Goal: Transaction & Acquisition: Download file/media

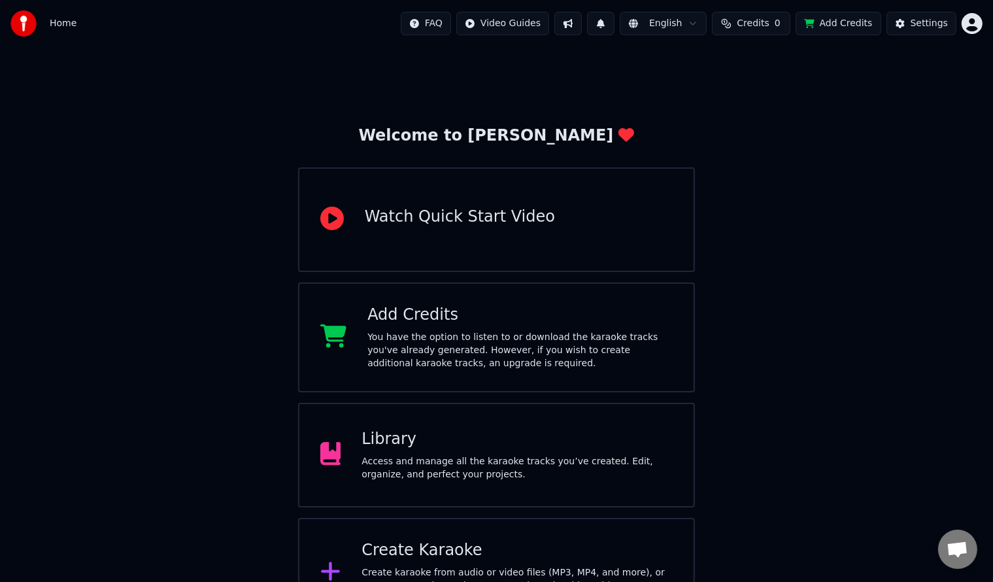
click at [426, 443] on div "Library" at bounding box center [517, 439] width 311 height 21
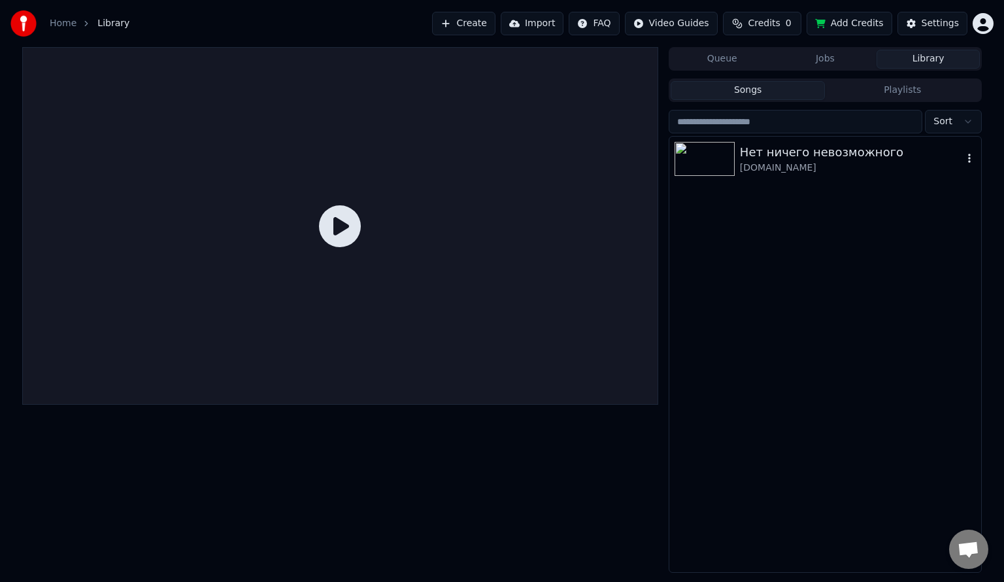
click at [807, 159] on div "Нет ничего невозможного" at bounding box center [851, 152] width 223 height 18
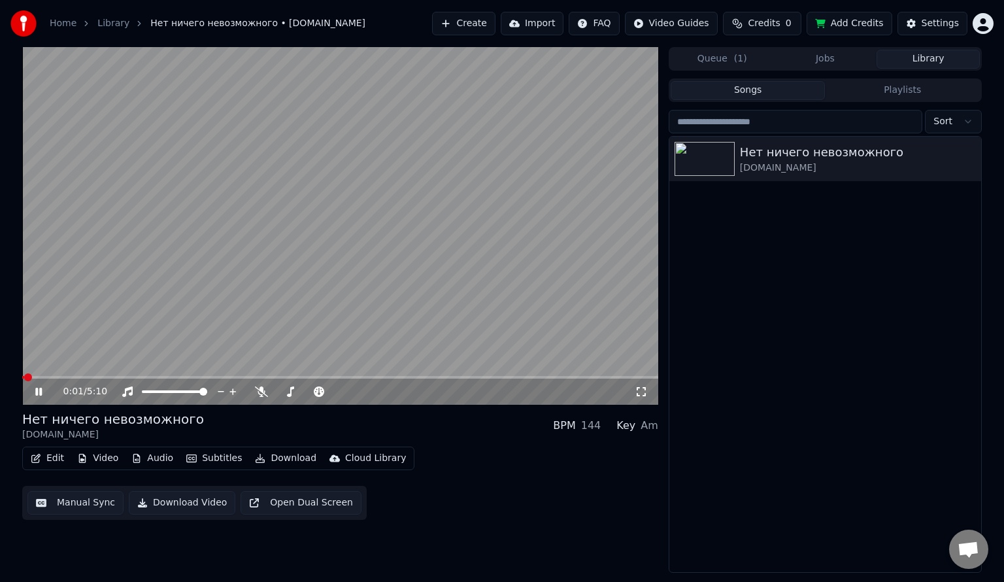
click at [39, 392] on icon at bounding box center [48, 391] width 31 height 10
click at [24, 375] on span at bounding box center [28, 377] width 8 height 8
click at [52, 455] on button "Edit" at bounding box center [48, 458] width 44 height 18
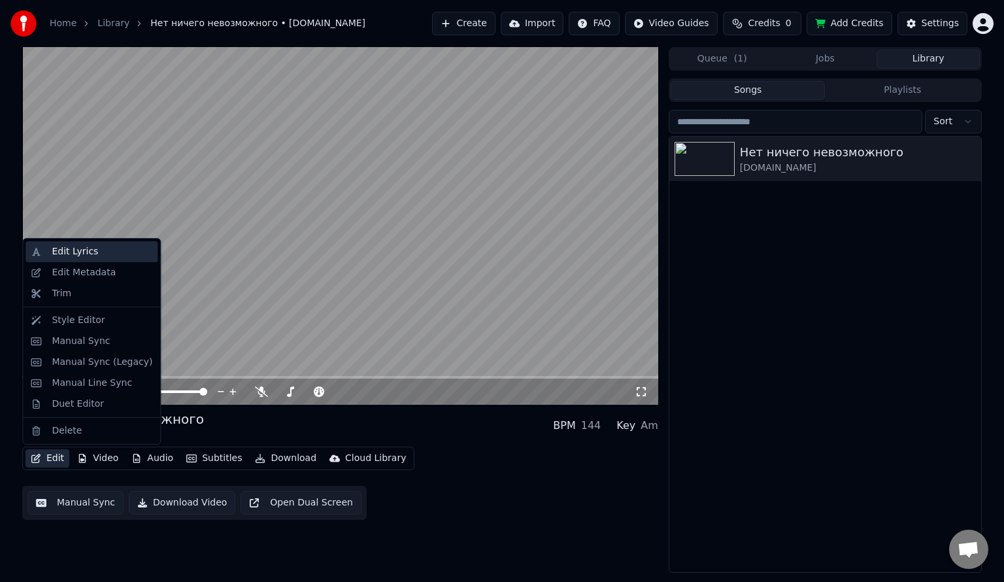
click at [65, 254] on div "Edit Lyrics" at bounding box center [75, 251] width 46 height 13
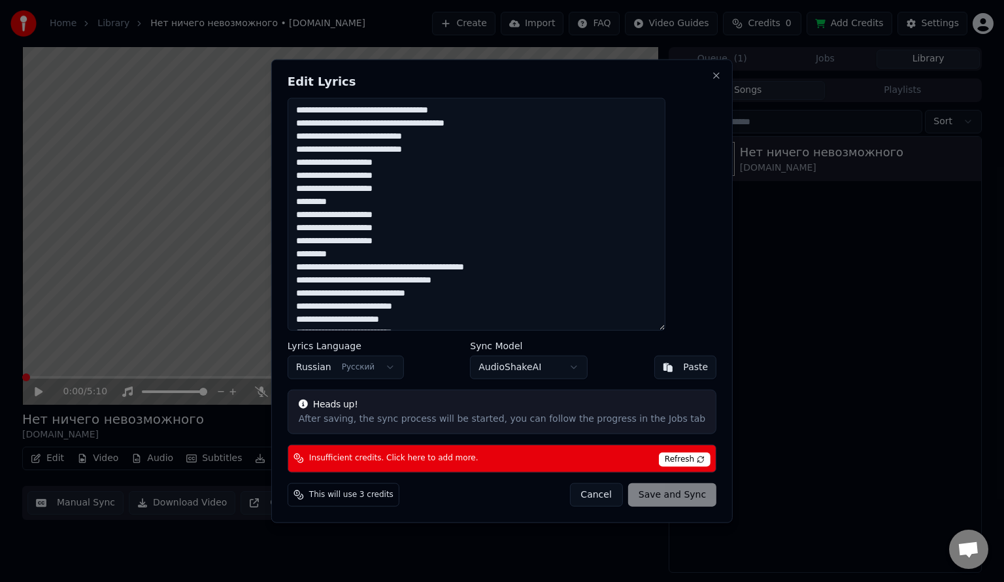
click at [332, 146] on textarea at bounding box center [477, 214] width 378 height 233
click at [324, 148] on textarea at bounding box center [477, 214] width 378 height 233
click at [661, 492] on div "Cancel Save and Sync" at bounding box center [643, 495] width 147 height 24
click at [666, 458] on span "Refresh" at bounding box center [685, 459] width 52 height 14
click at [665, 456] on span "Refresh" at bounding box center [685, 459] width 52 height 14
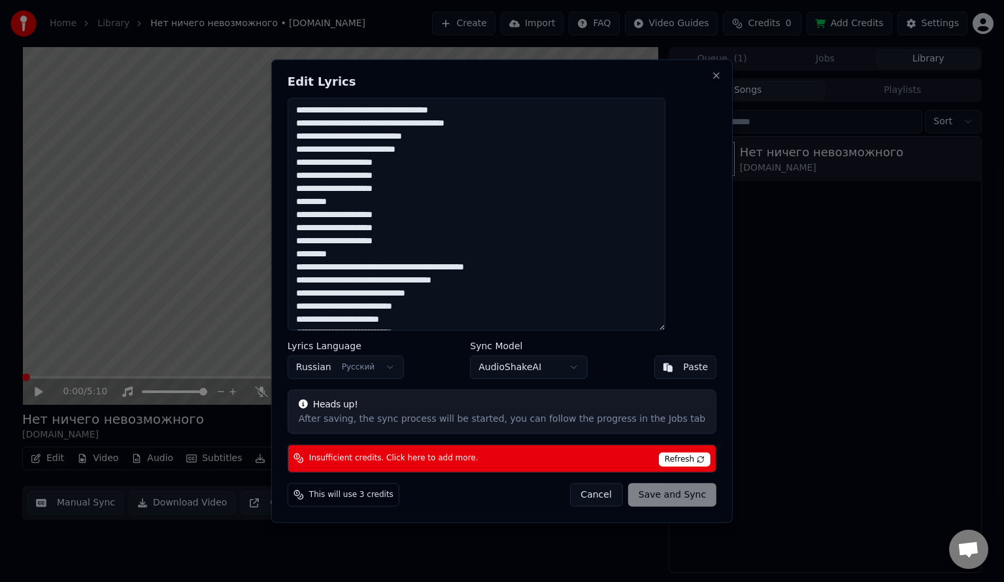
click at [666, 456] on span "Refresh" at bounding box center [685, 459] width 52 height 14
click at [367, 496] on span "This will use 3 credits" at bounding box center [351, 494] width 84 height 10
click at [590, 494] on button "Cancel" at bounding box center [596, 495] width 53 height 24
type textarea "**********"
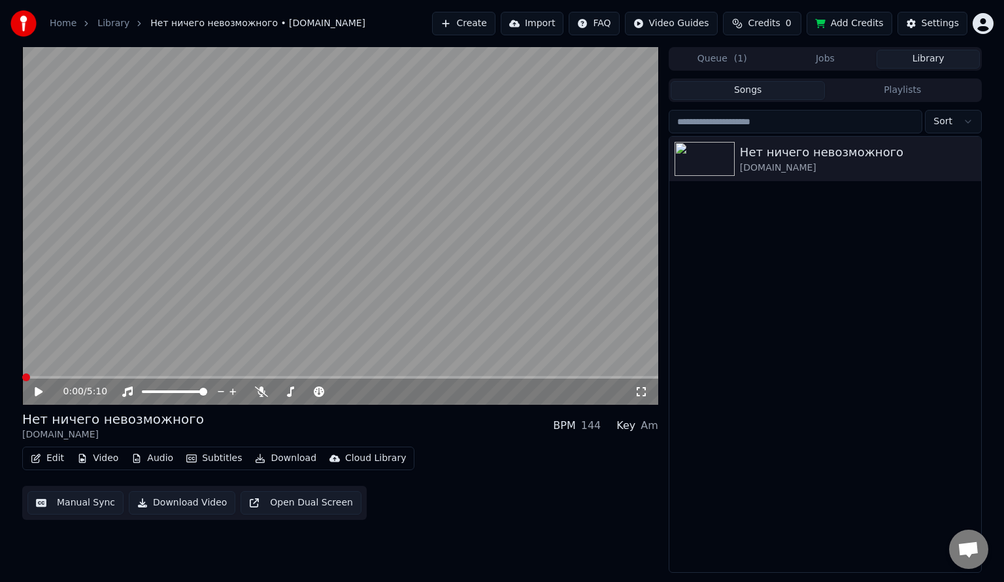
click at [77, 502] on button "Manual Sync" at bounding box center [75, 503] width 96 height 24
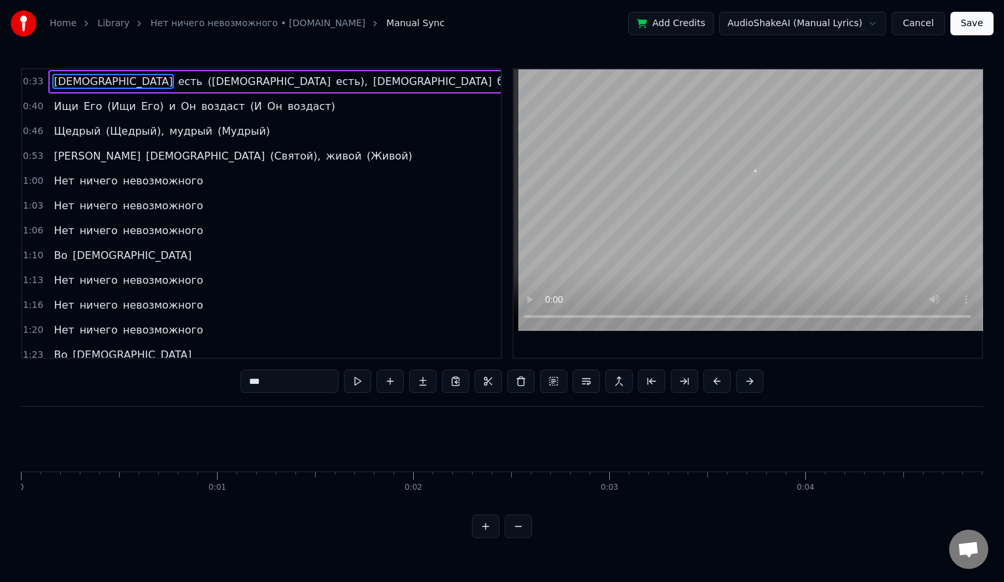
scroll to position [0, 6510]
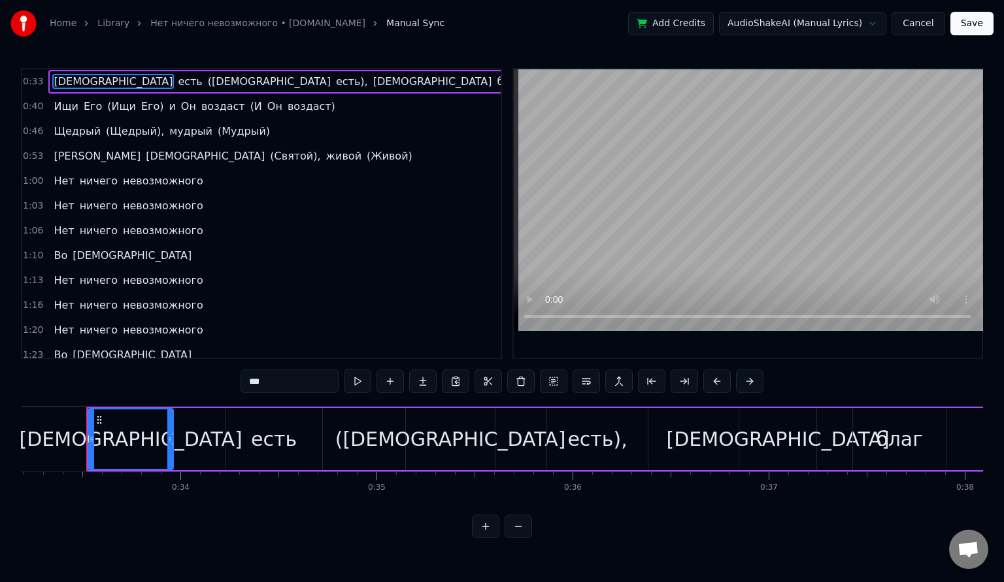
click at [284, 433] on div "есть" at bounding box center [274, 438] width 46 height 29
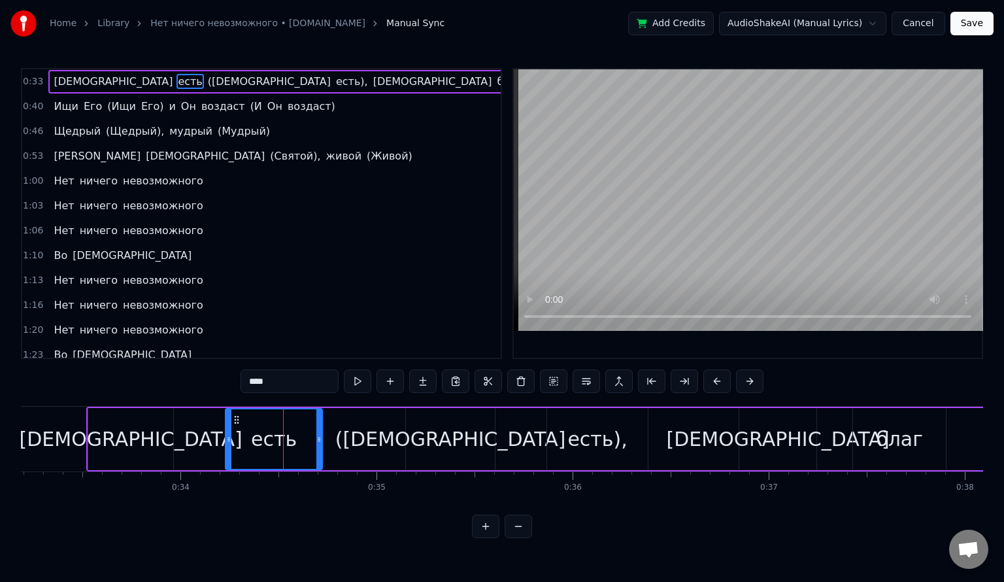
click at [145, 152] on span "[DEMOGRAPHIC_DATA]" at bounding box center [206, 155] width 122 height 15
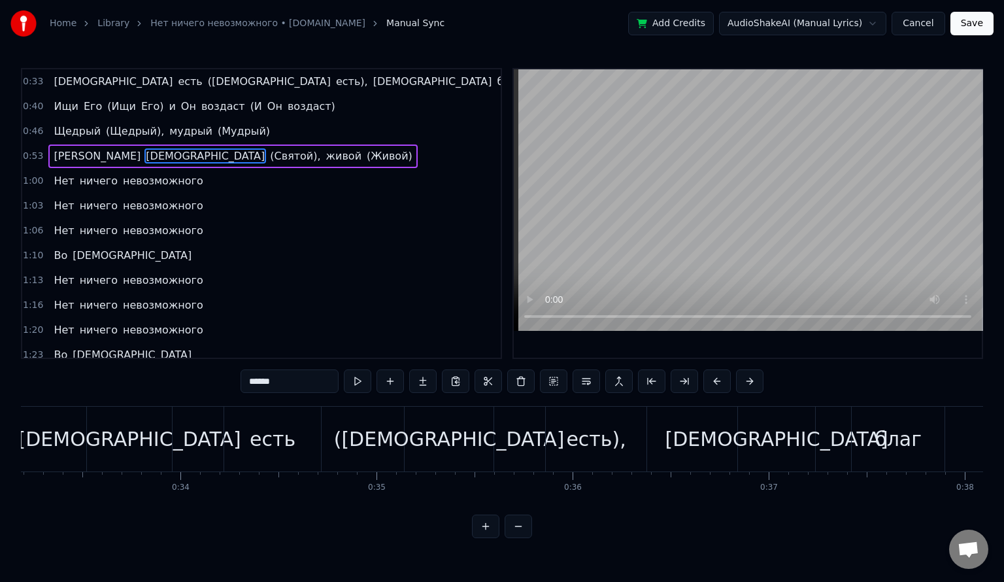
scroll to position [0, 10410]
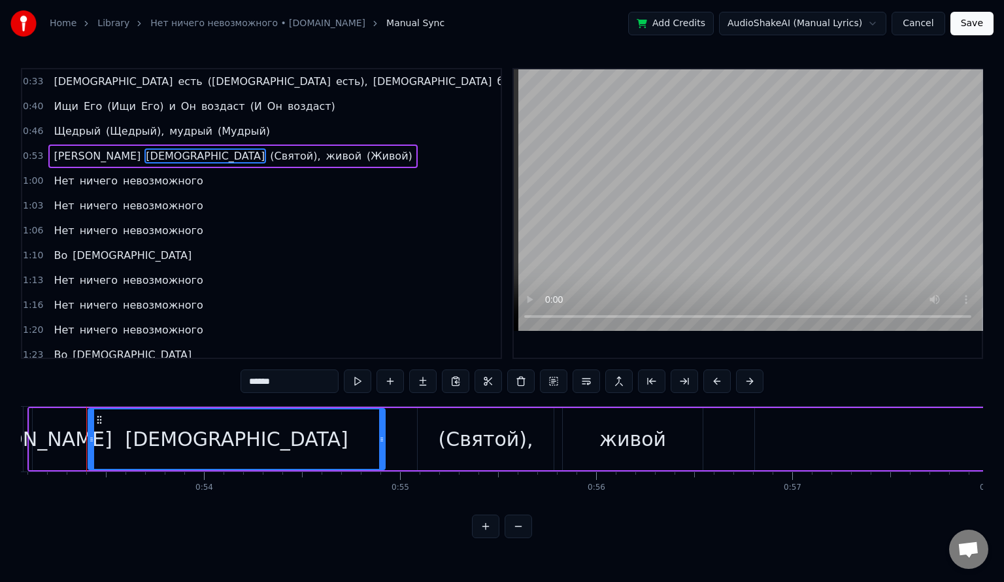
click at [54, 153] on span "[PERSON_NAME]" at bounding box center [97, 155] width 90 height 15
type input "*"
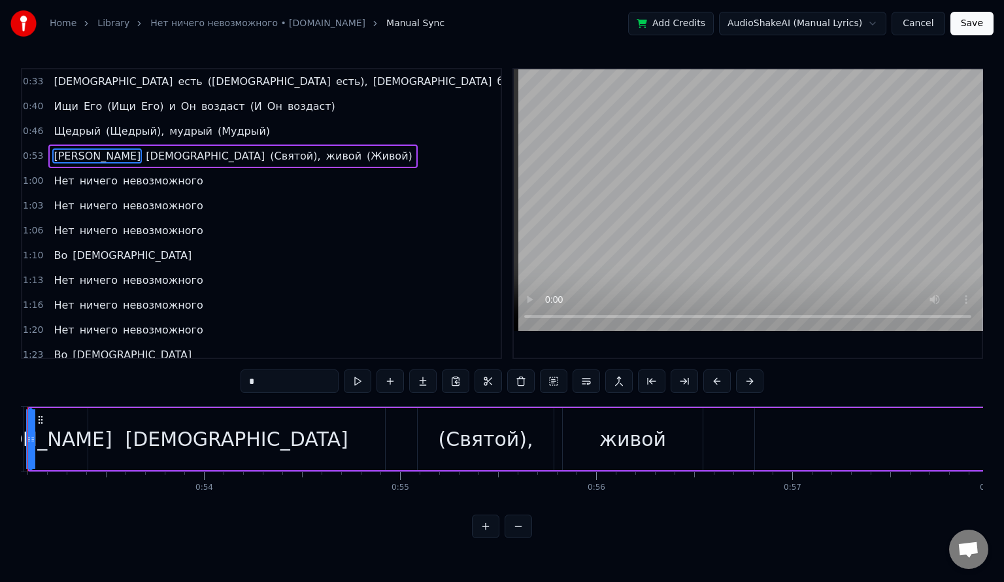
scroll to position [0, 10351]
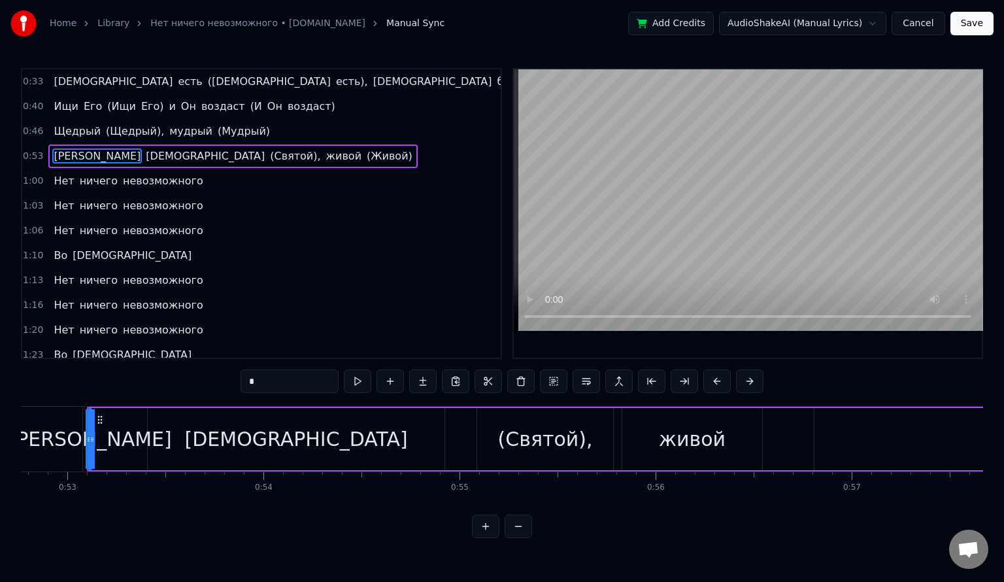
click at [55, 150] on span "[PERSON_NAME]" at bounding box center [97, 155] width 90 height 15
click at [60, 154] on div "И [DEMOGRAPHIC_DATA] (Святой), живой (Живой)" at bounding box center [232, 157] width 369 height 24
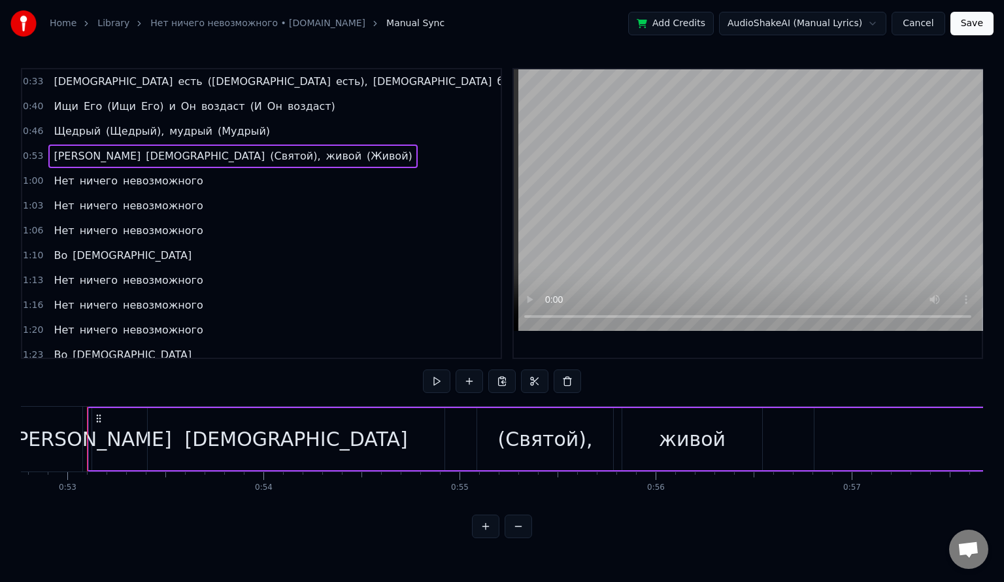
click at [55, 152] on span "[PERSON_NAME]" at bounding box center [97, 155] width 90 height 15
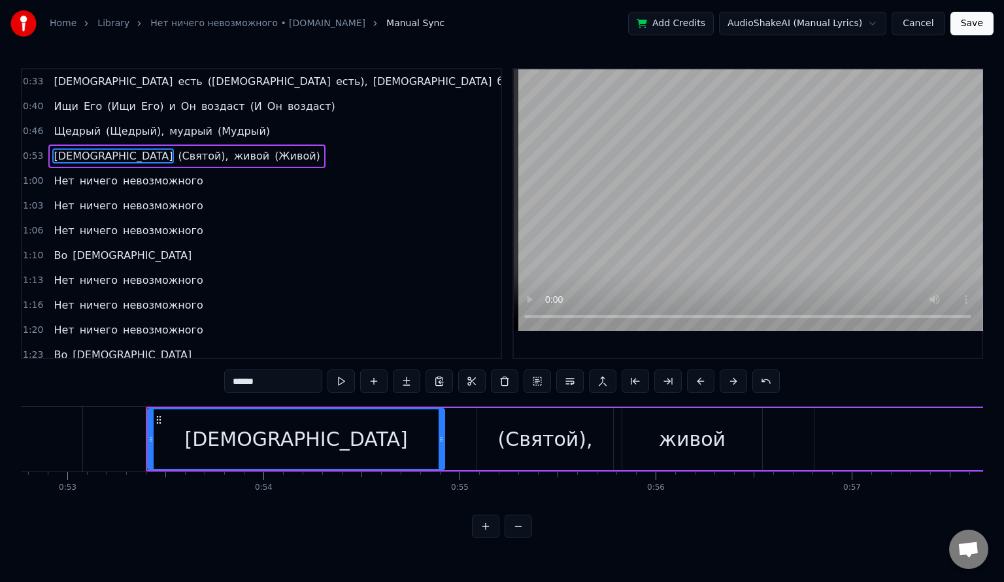
click at [272, 439] on div "[DEMOGRAPHIC_DATA]" at bounding box center [296, 438] width 223 height 29
click at [52, 150] on span "[DEMOGRAPHIC_DATA]" at bounding box center [113, 155] width 122 height 15
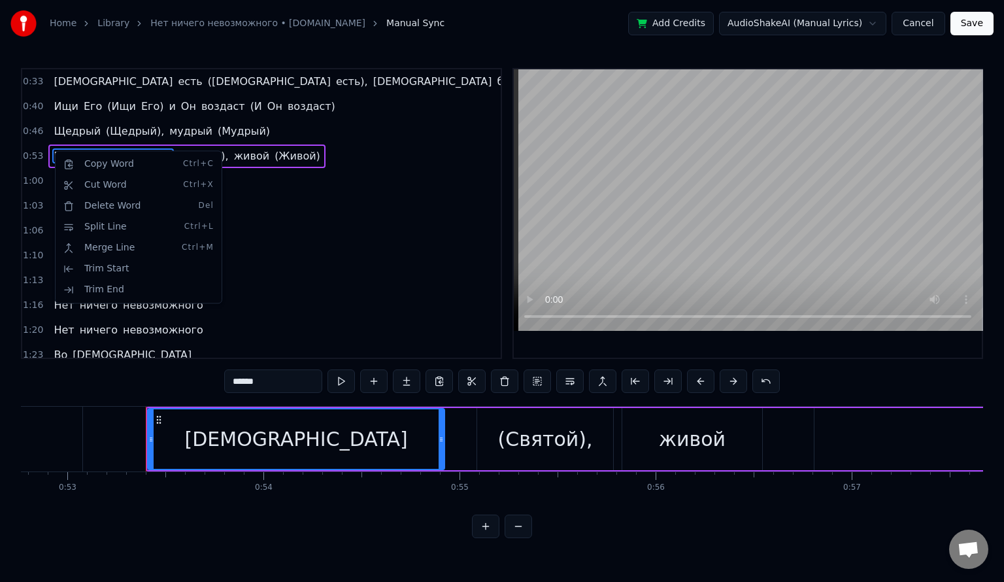
click at [279, 445] on html "Home Library Нет ничего невозможного • [DOMAIN_NAME] Manual Sync Add Credits Au…" at bounding box center [502, 279] width 1004 height 559
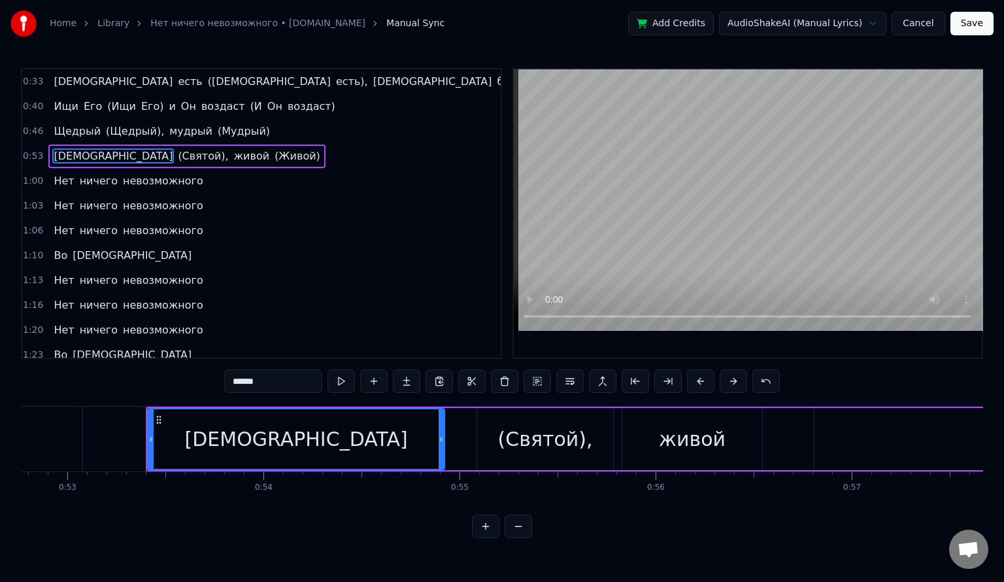
click at [276, 441] on div "[DEMOGRAPHIC_DATA]" at bounding box center [296, 438] width 223 height 29
click at [158, 420] on icon at bounding box center [159, 420] width 10 height 10
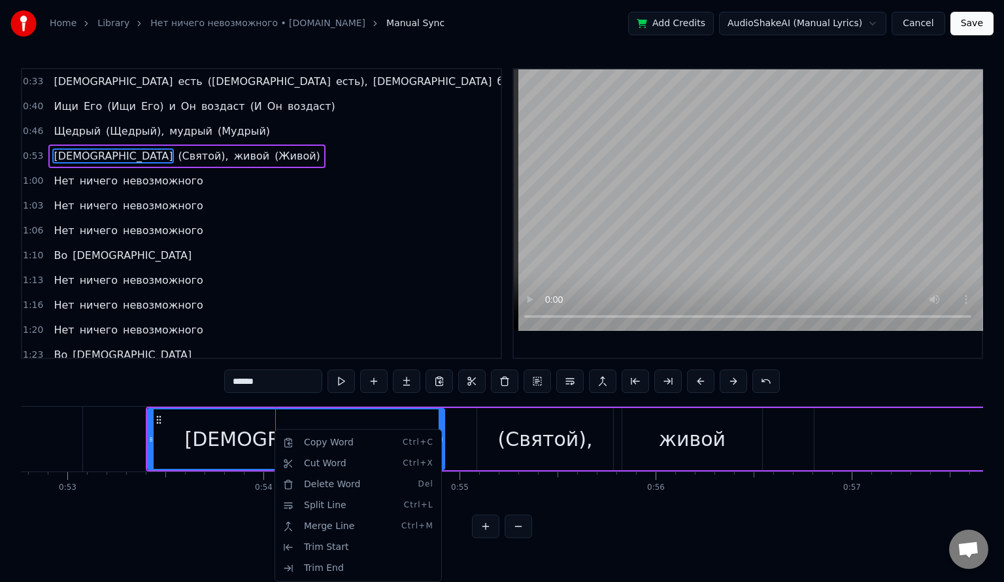
click at [653, 557] on html "Home Library Нет ничего невозможного • [DOMAIN_NAME] Manual Sync Add Credits Au…" at bounding box center [502, 279] width 1004 height 559
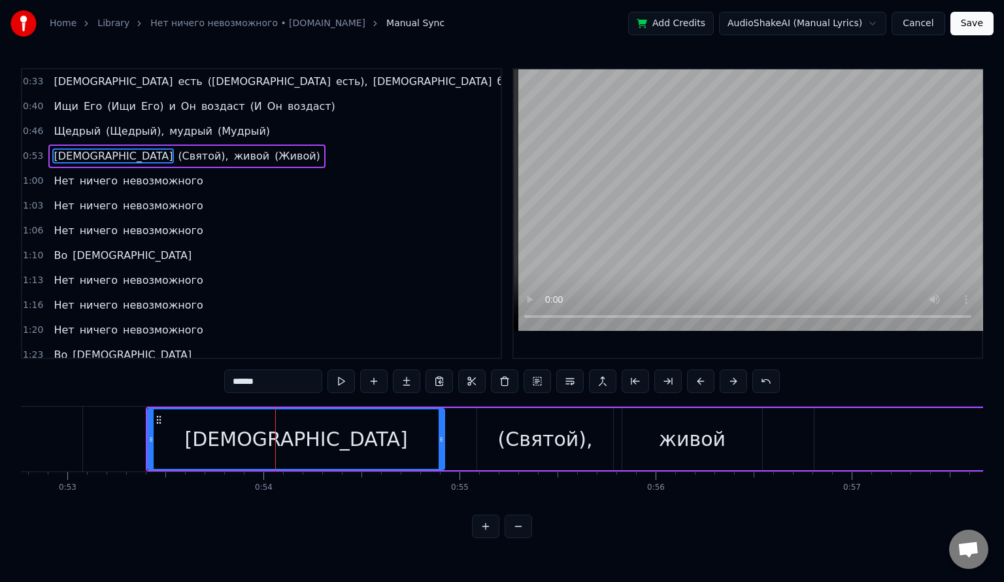
click at [543, 444] on div "(Святой)," at bounding box center [545, 438] width 95 height 29
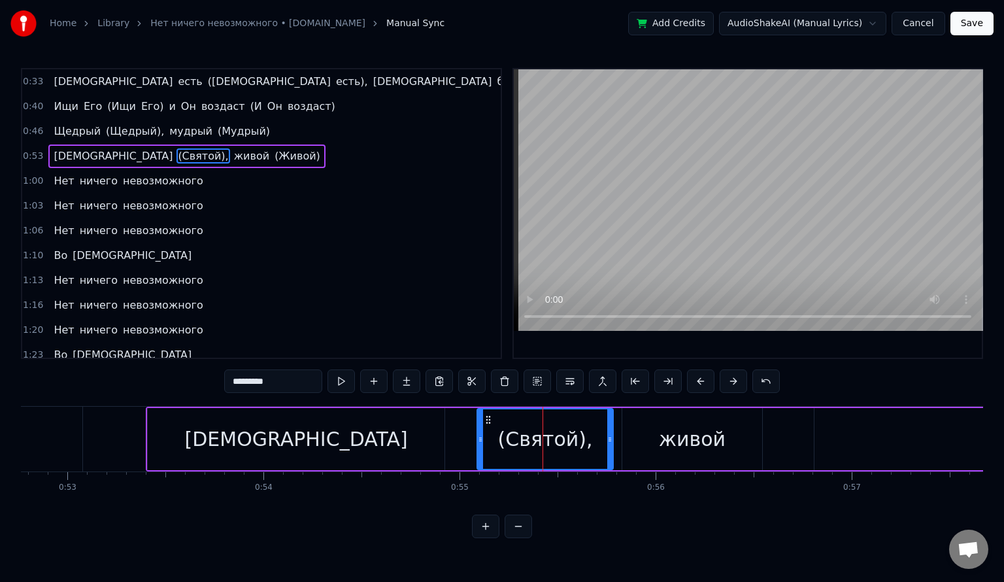
click at [299, 443] on div "[DEMOGRAPHIC_DATA]" at bounding box center [296, 438] width 223 height 29
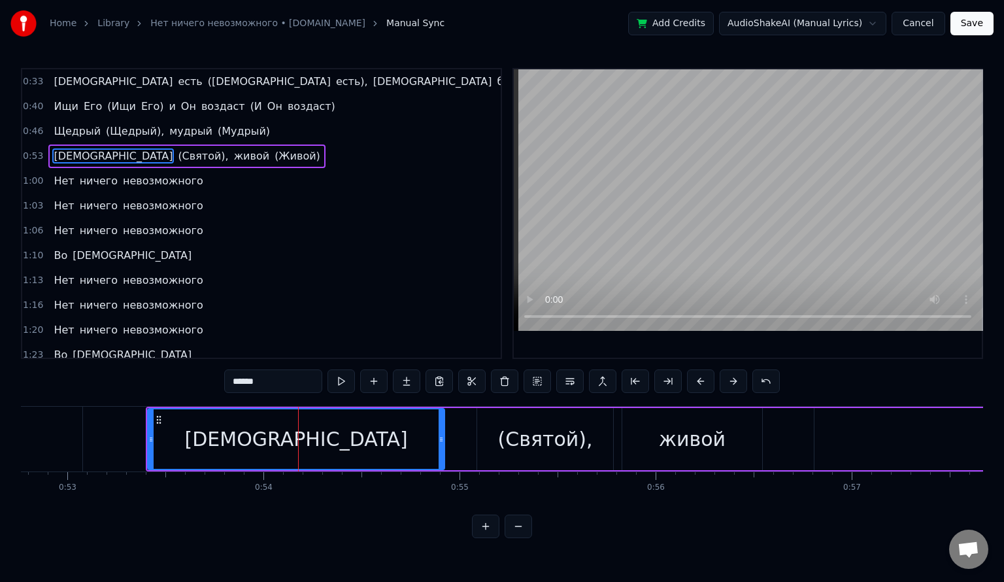
drag, startPoint x: 298, startPoint y: 439, endPoint x: 269, endPoint y: 434, distance: 29.9
click at [269, 434] on div "[DEMOGRAPHIC_DATA]" at bounding box center [296, 438] width 223 height 29
click at [665, 264] on video at bounding box center [748, 200] width 468 height 262
click at [666, 264] on video at bounding box center [748, 200] width 468 height 262
drag, startPoint x: 666, startPoint y: 264, endPoint x: 693, endPoint y: 264, distance: 26.8
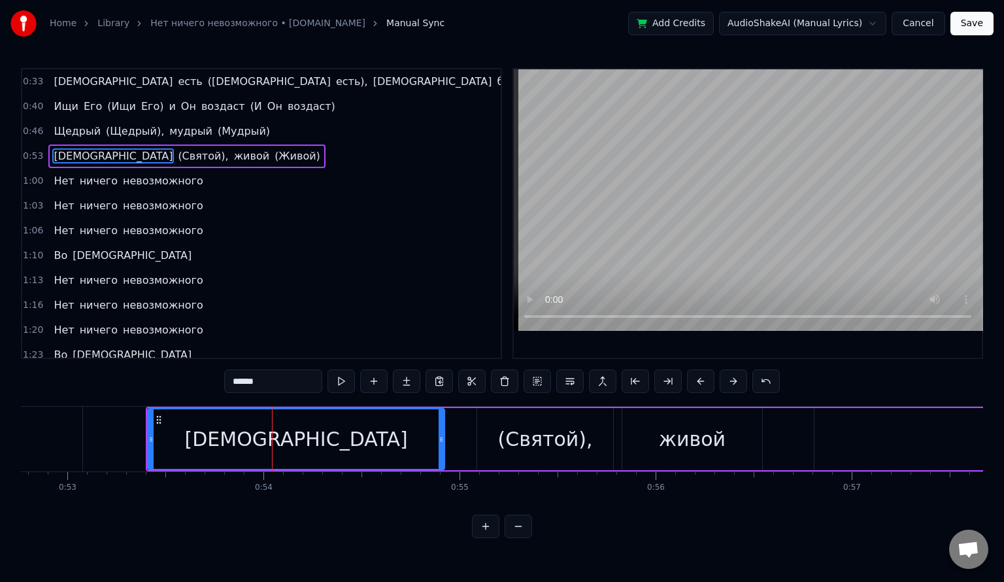
click at [693, 264] on video at bounding box center [748, 200] width 468 height 262
drag, startPoint x: 691, startPoint y: 264, endPoint x: 675, endPoint y: 264, distance: 16.4
click at [675, 264] on video at bounding box center [748, 200] width 468 height 262
click at [237, 379] on input "******" at bounding box center [273, 381] width 98 height 24
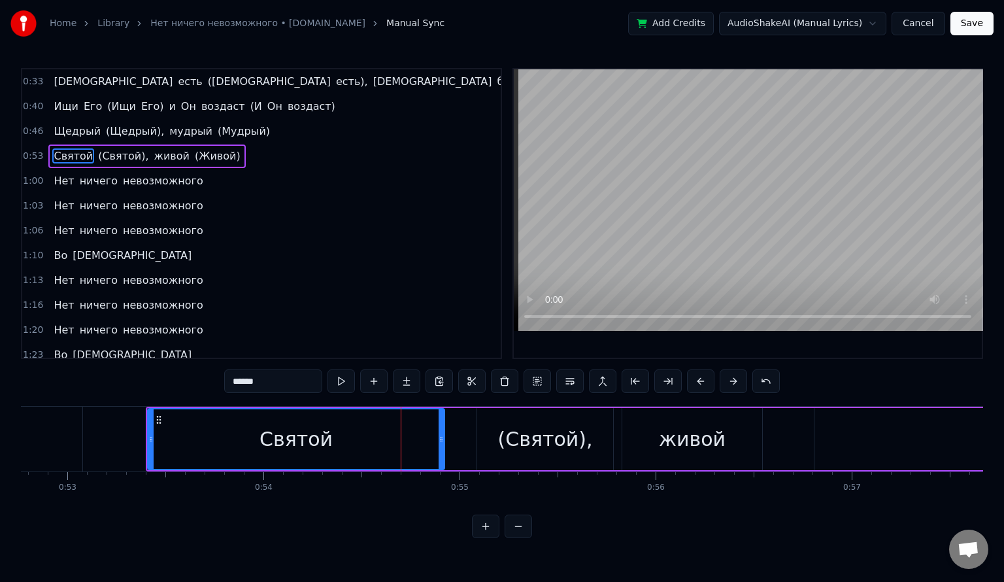
type input "******"
click at [978, 26] on button "Save" at bounding box center [972, 24] width 43 height 24
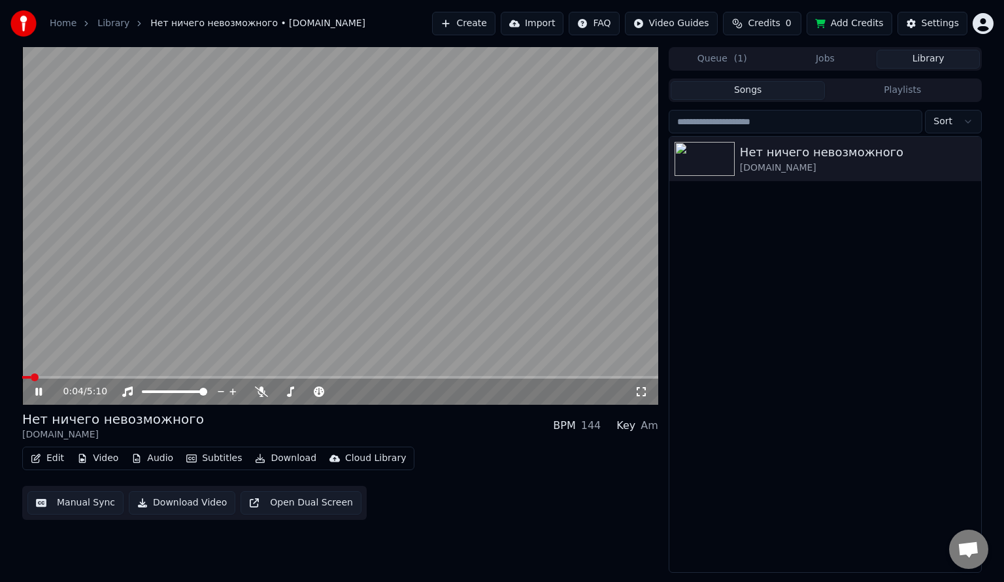
click at [37, 390] on icon at bounding box center [38, 392] width 7 height 8
click at [78, 501] on button "Manual Sync" at bounding box center [75, 503] width 96 height 24
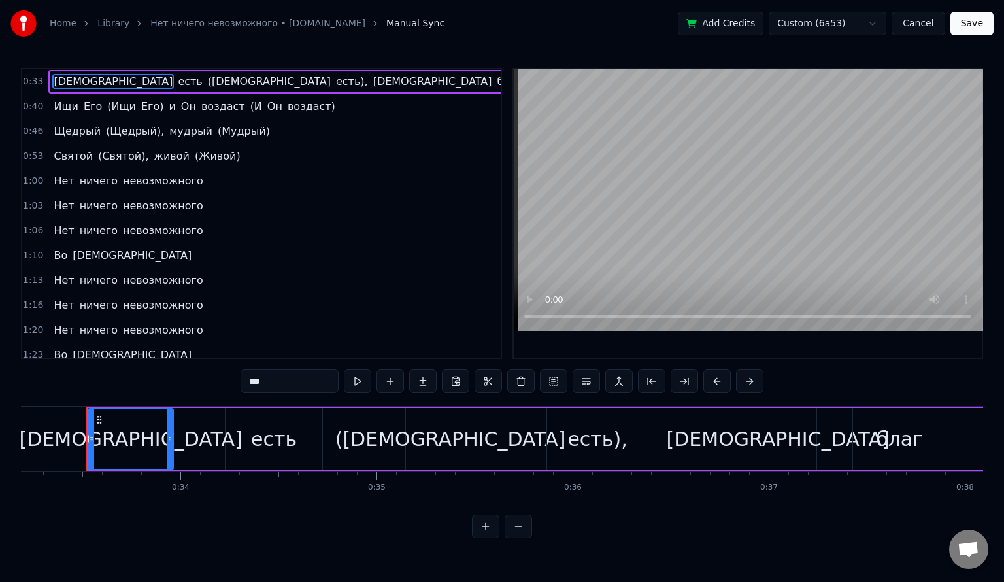
click at [153, 152] on span "живой" at bounding box center [172, 155] width 38 height 15
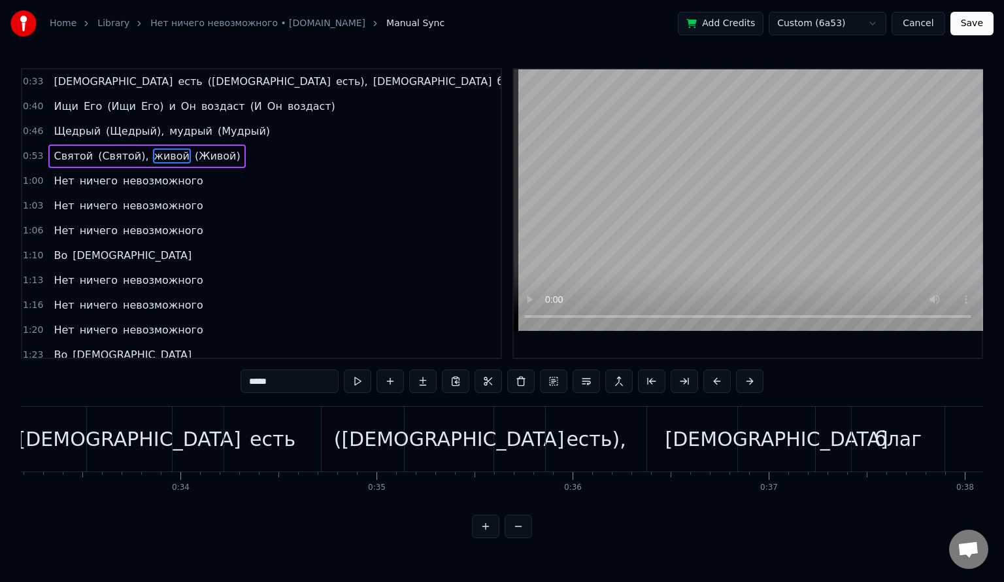
scroll to position [0, 10885]
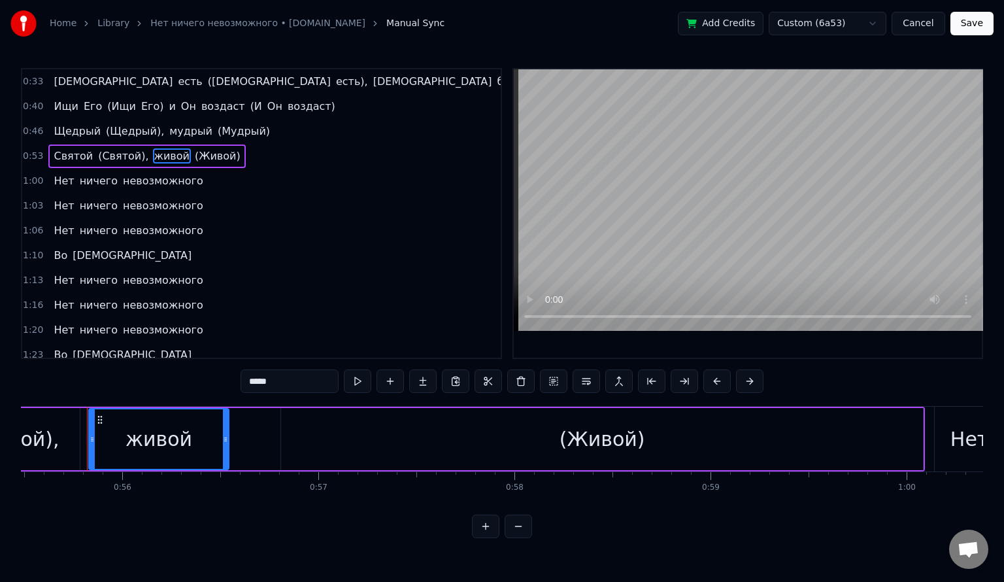
click at [256, 381] on input "*****" at bounding box center [290, 381] width 98 height 24
type input "****"
click at [920, 26] on button "Cancel" at bounding box center [918, 24] width 53 height 24
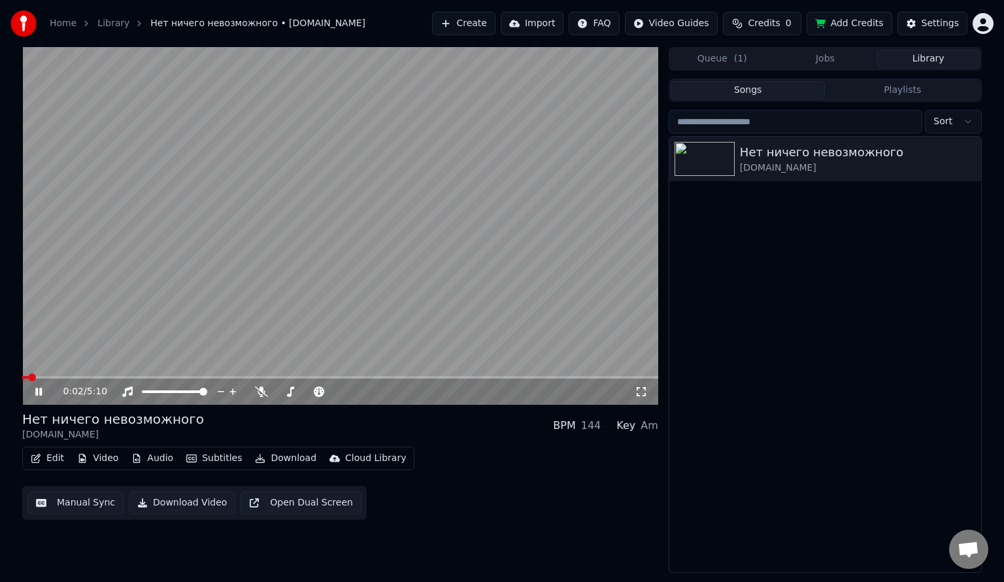
click at [39, 392] on icon at bounding box center [48, 391] width 31 height 10
click at [80, 502] on button "Manual Sync" at bounding box center [75, 503] width 96 height 24
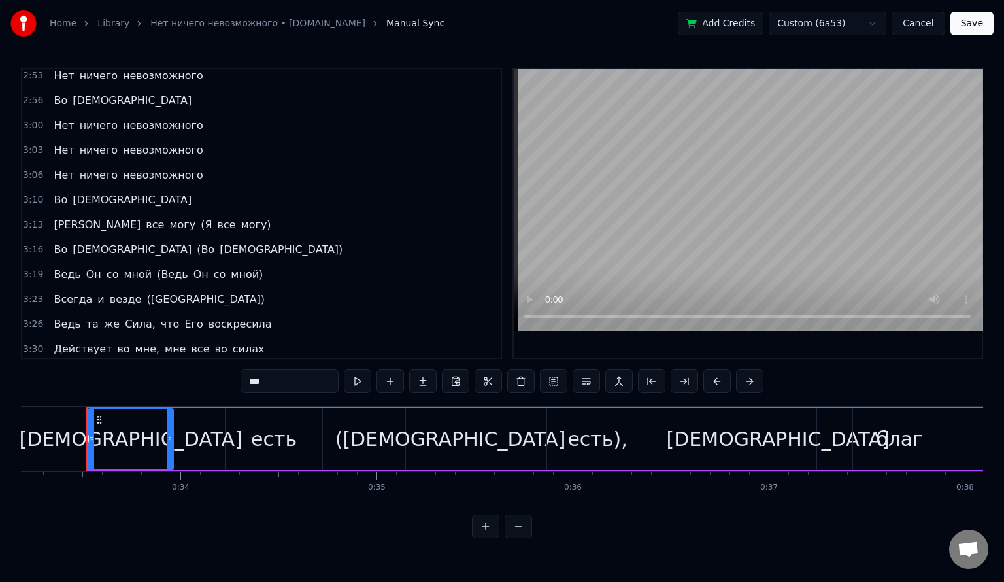
scroll to position [910, 0]
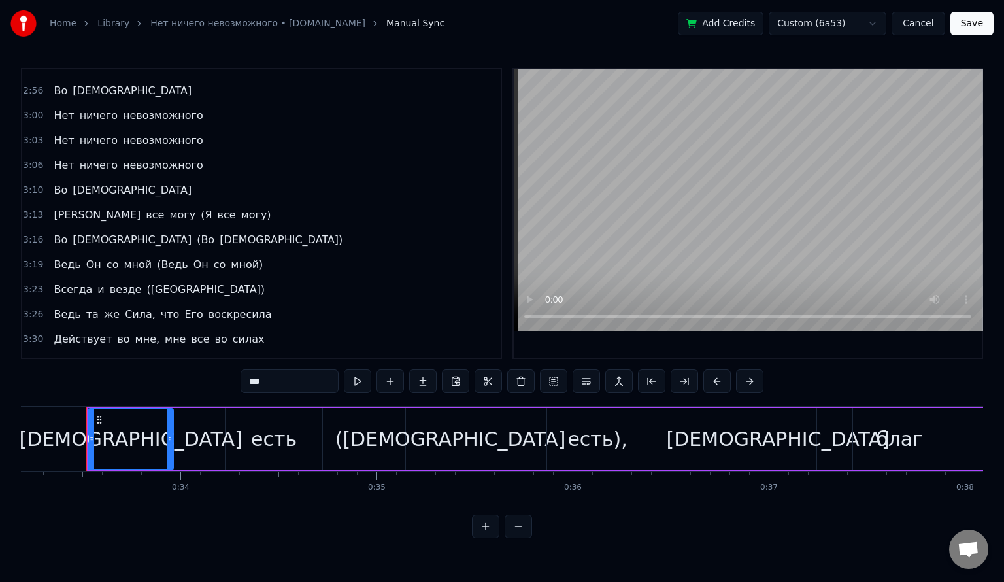
click at [231, 332] on span "силах" at bounding box center [248, 339] width 35 height 15
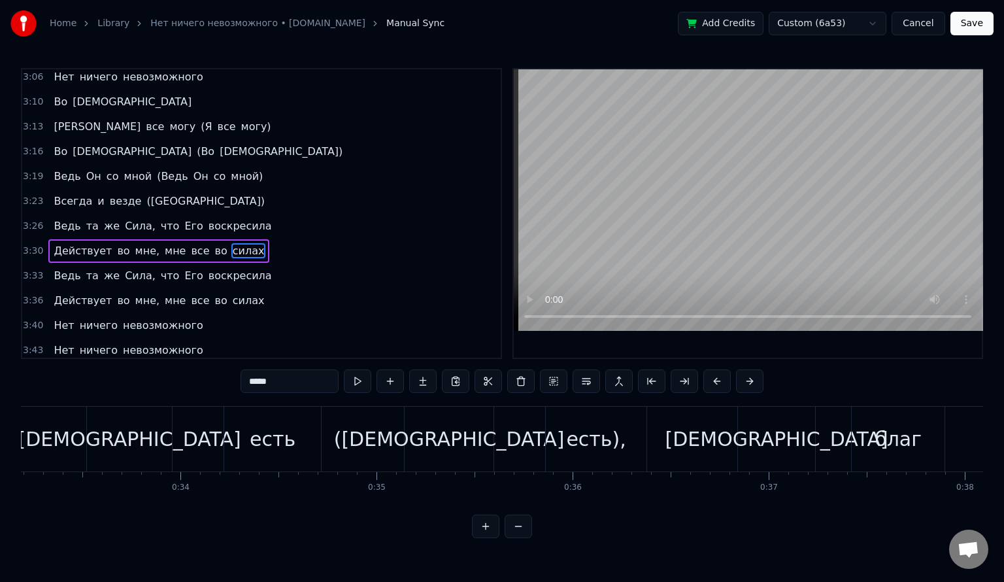
click at [281, 385] on input "*****" at bounding box center [290, 381] width 98 height 24
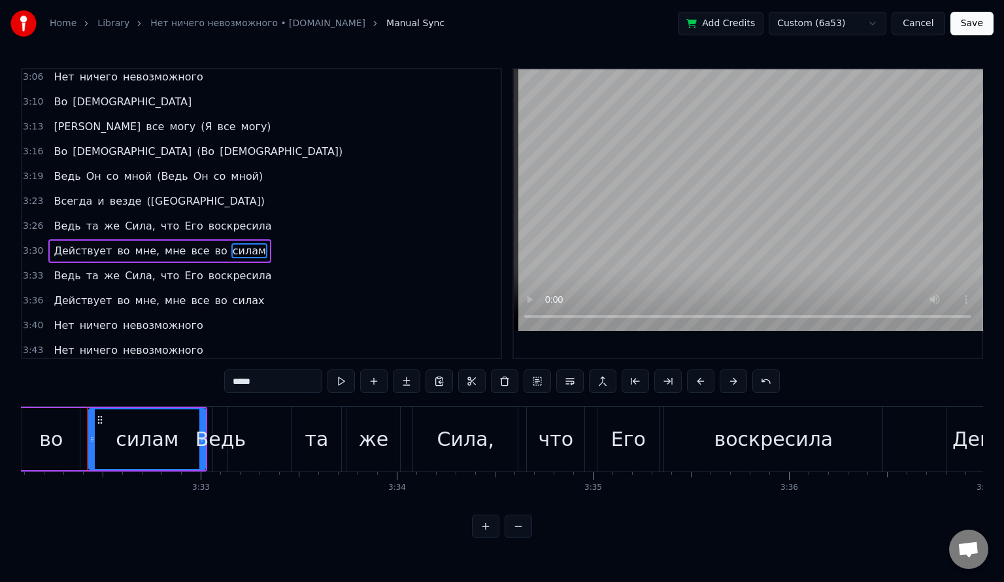
type input "*****"
click at [985, 24] on button "Save" at bounding box center [972, 24] width 43 height 24
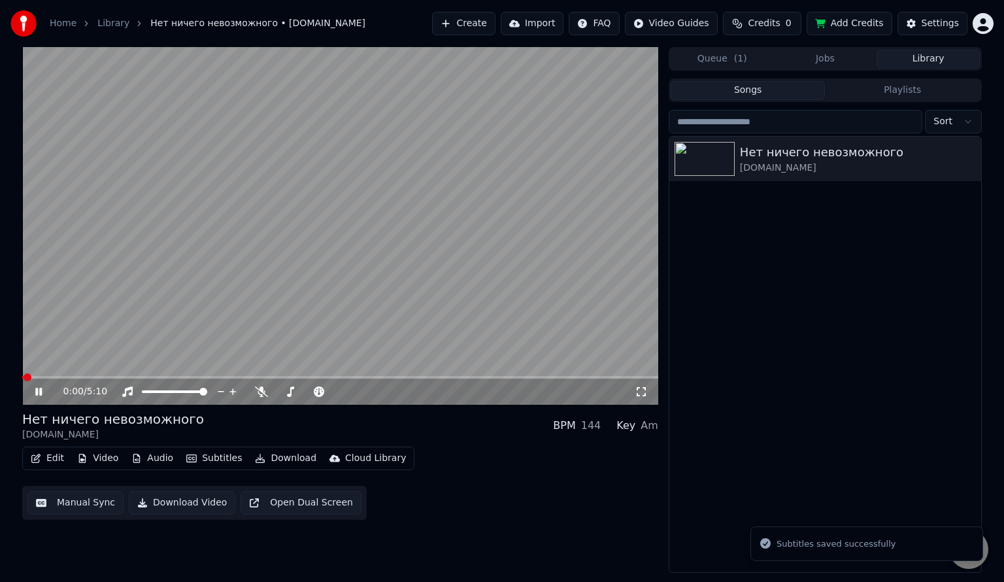
click at [41, 391] on icon at bounding box center [38, 392] width 7 height 8
click at [280, 460] on button "Download" at bounding box center [286, 458] width 72 height 18
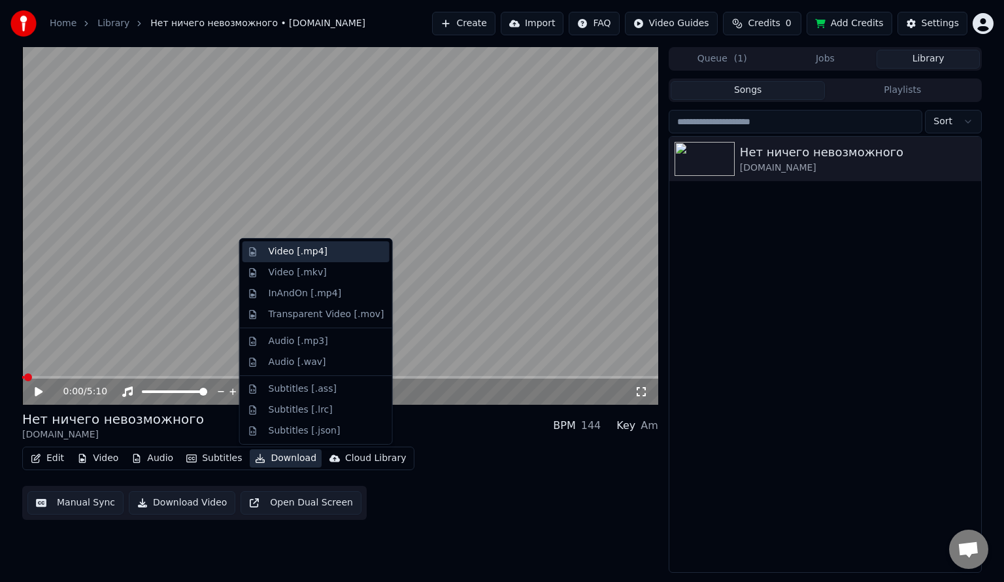
click at [291, 254] on div "Video [.mp4]" at bounding box center [298, 251] width 59 height 13
